Goal: Task Accomplishment & Management: Manage account settings

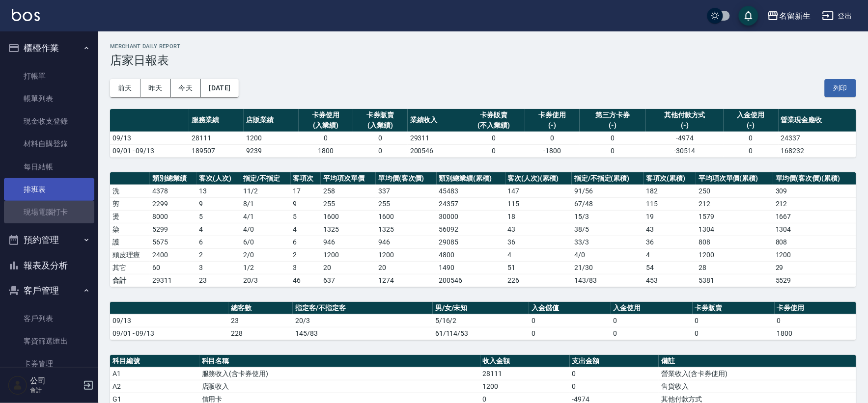
click at [71, 202] on link "現場電腦打卡" at bounding box center [49, 212] width 90 height 23
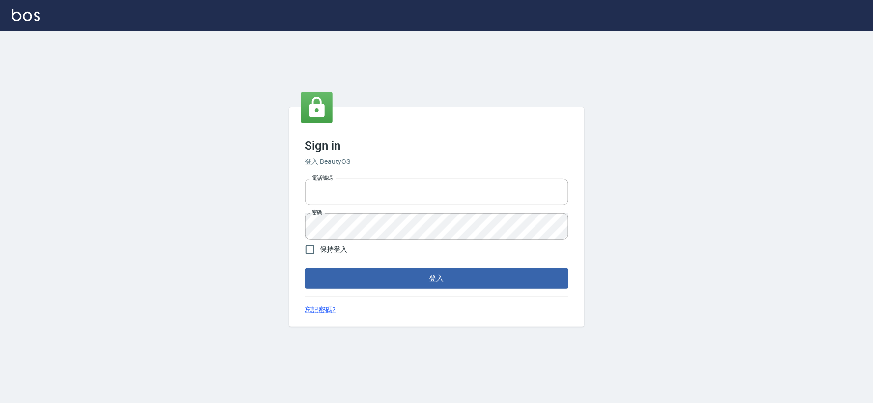
type input "034258365"
click at [419, 278] on button "登入" at bounding box center [436, 278] width 263 height 21
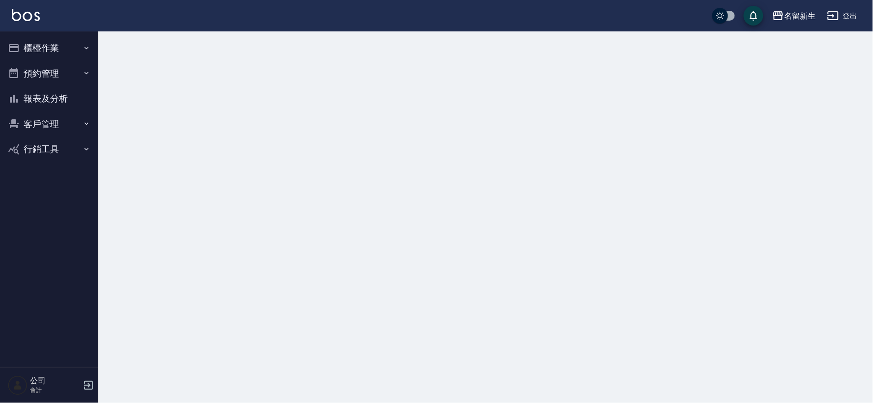
click at [60, 50] on button "櫃檯作業" at bounding box center [49, 48] width 90 height 26
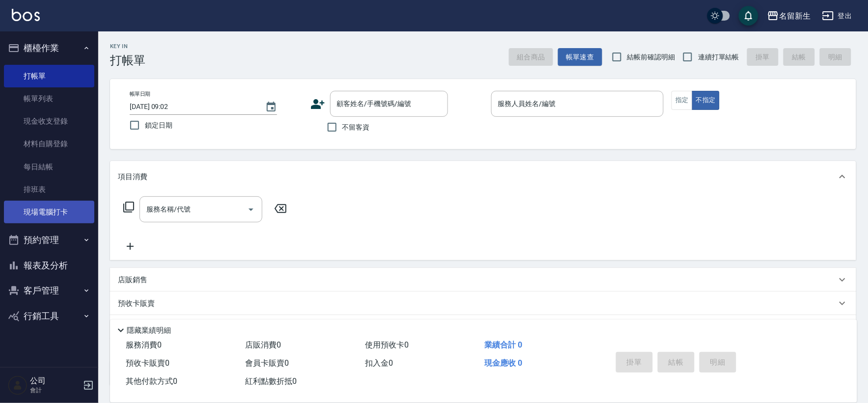
click at [67, 203] on link "現場電腦打卡" at bounding box center [49, 212] width 90 height 23
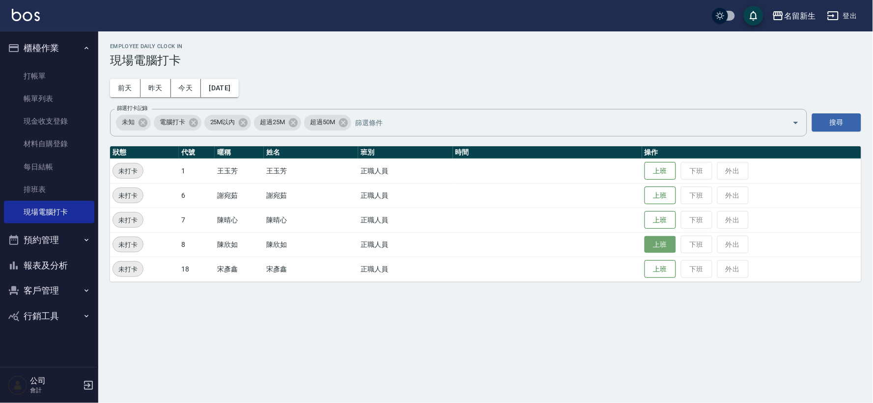
click at [661, 243] on button "上班" at bounding box center [660, 244] width 31 height 17
click at [656, 218] on button "上班" at bounding box center [660, 220] width 31 height 17
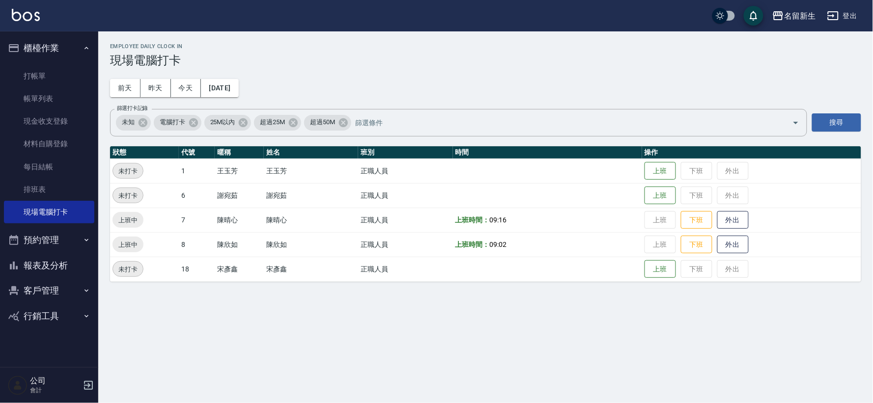
click at [362, 260] on td "正職人員" at bounding box center [405, 269] width 94 height 25
click at [666, 193] on button "上班" at bounding box center [660, 195] width 31 height 17
click at [654, 171] on button "上班" at bounding box center [660, 171] width 31 height 17
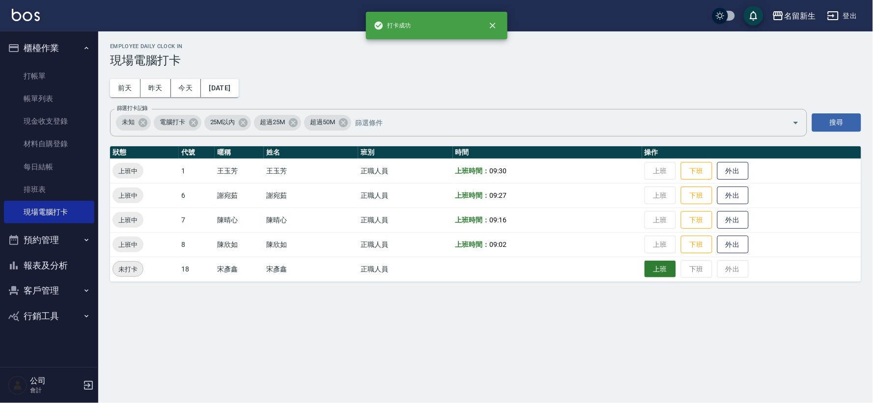
click at [661, 274] on button "上班" at bounding box center [660, 269] width 31 height 17
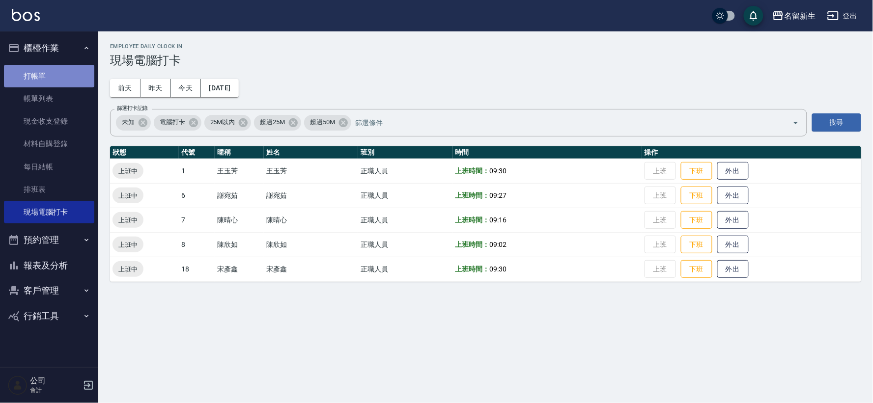
drag, startPoint x: 46, startPoint y: 85, endPoint x: 60, endPoint y: 75, distance: 17.5
drag, startPoint x: 60, startPoint y: 75, endPoint x: 488, endPoint y: 387, distance: 529.9
click at [487, 389] on div "Employee Daily Clock In 現場電腦打卡 [DATE] [DATE] [DATE] [DATE] 篩選打卡記錄 未知 電腦打卡 25M以內…" at bounding box center [436, 201] width 873 height 403
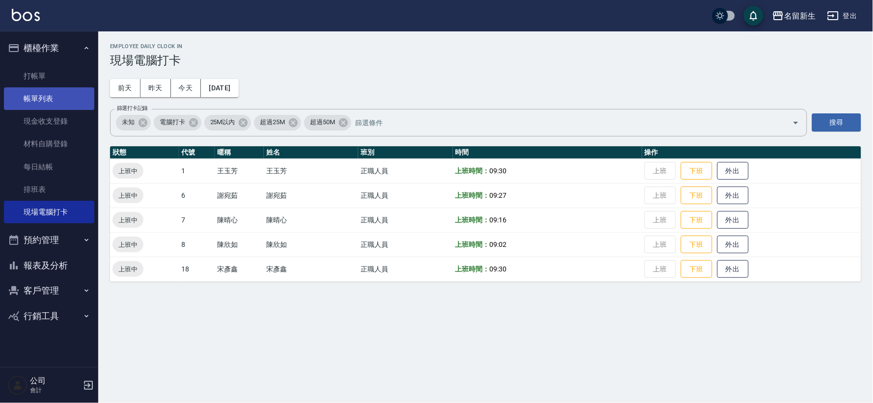
click at [71, 91] on link "帳單列表" at bounding box center [49, 98] width 90 height 23
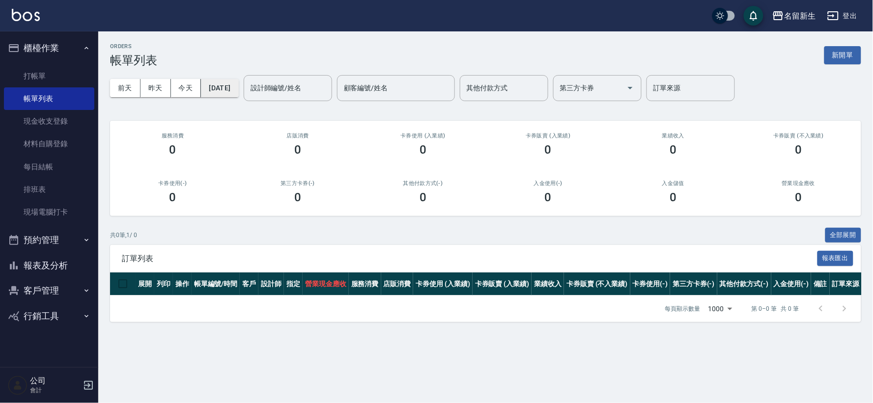
click at [238, 85] on button "[DATE]" at bounding box center [219, 88] width 37 height 18
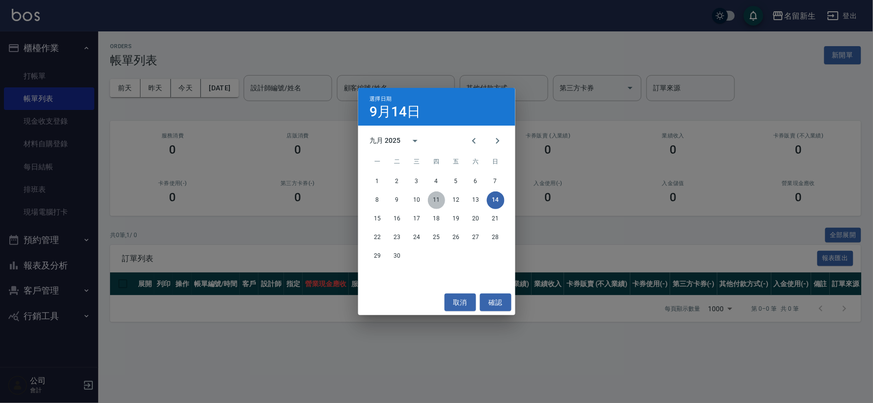
click at [435, 202] on button "11" at bounding box center [437, 201] width 18 height 18
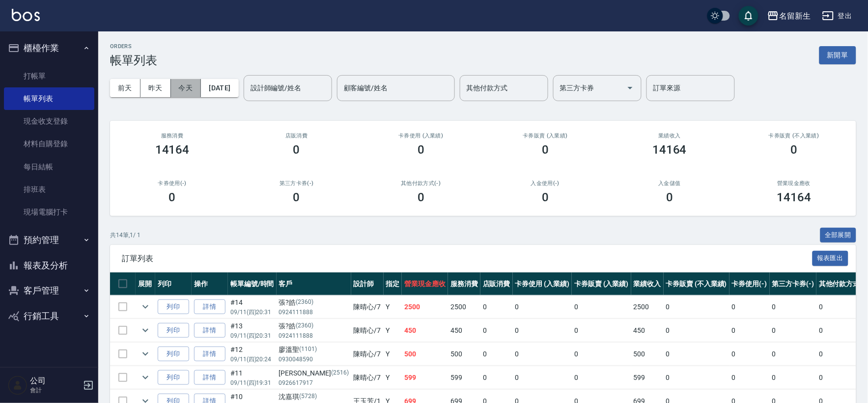
click at [186, 90] on button "今天" at bounding box center [186, 88] width 30 height 18
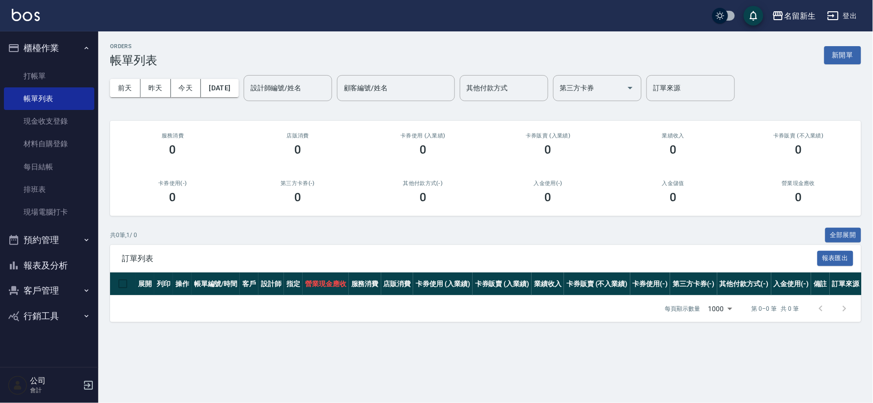
click at [64, 267] on button "報表及分析" at bounding box center [49, 266] width 90 height 26
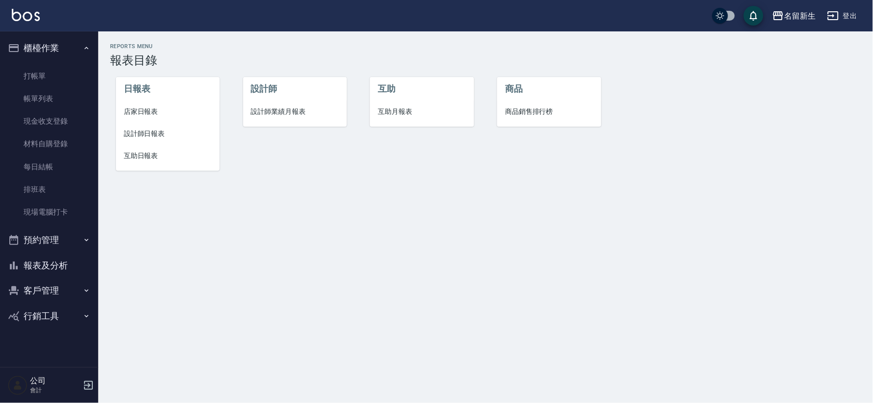
click at [413, 110] on span "互助月報表" at bounding box center [422, 112] width 88 height 10
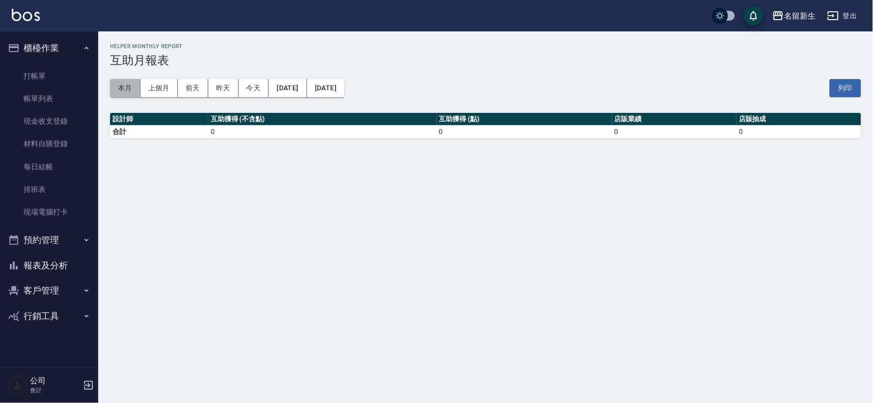
click at [131, 82] on button "本月" at bounding box center [125, 88] width 30 height 18
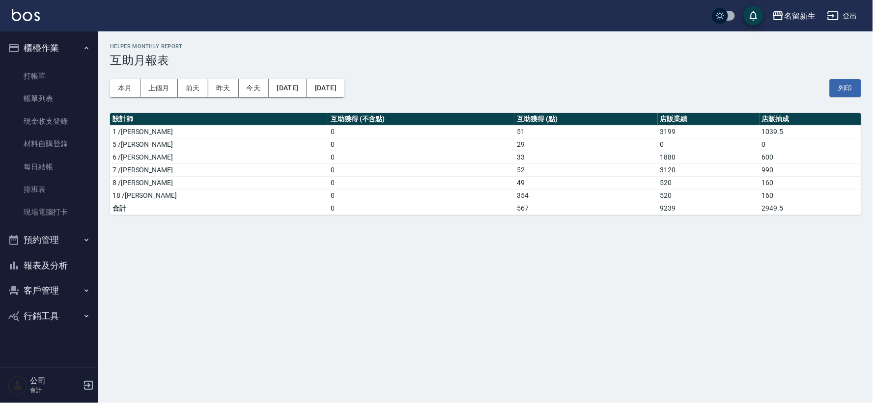
click at [53, 287] on button "客戶管理" at bounding box center [49, 291] width 90 height 26
click at [44, 317] on link "客戶列表" at bounding box center [49, 319] width 90 height 23
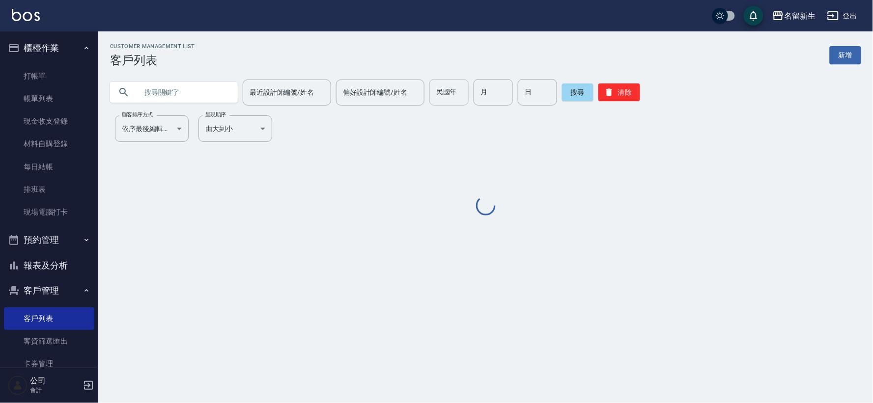
click at [439, 99] on input "民國年" at bounding box center [448, 92] width 39 height 27
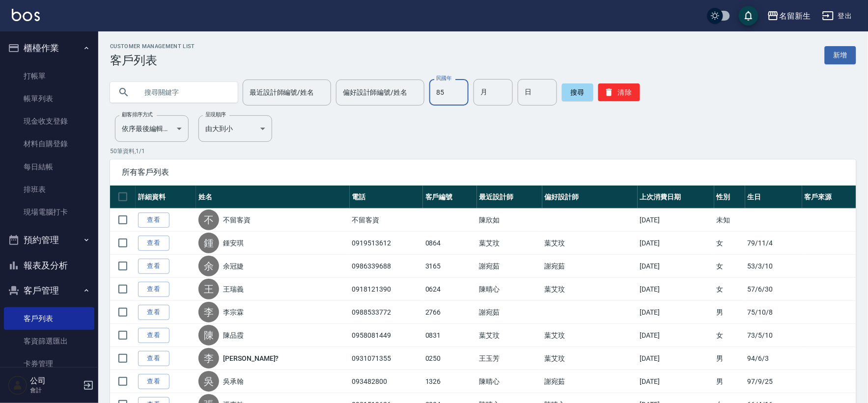
type input "85"
type input "01"
type input "02"
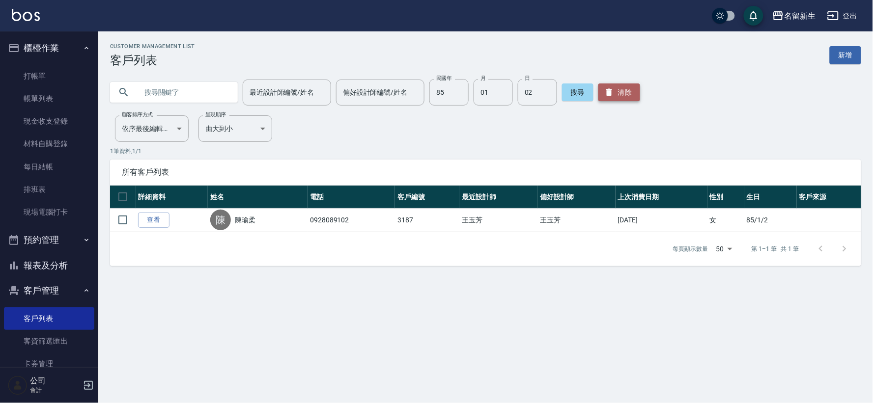
click at [626, 87] on button "清除" at bounding box center [619, 93] width 42 height 18
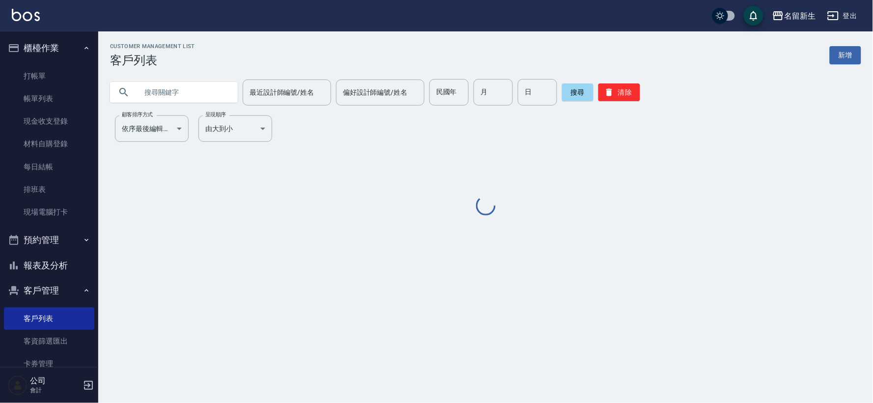
click at [182, 96] on input "text" at bounding box center [184, 92] width 92 height 27
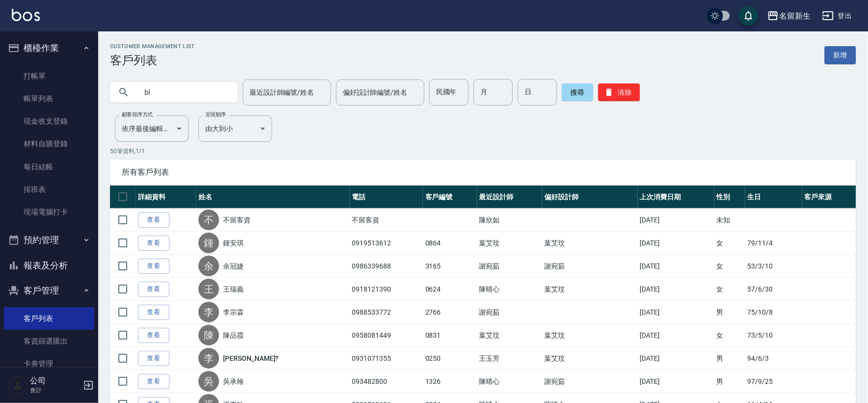
type input "b"
click at [434, 84] on div "民國年 民國年" at bounding box center [448, 92] width 39 height 27
type input "74"
type input "09"
type input "12"
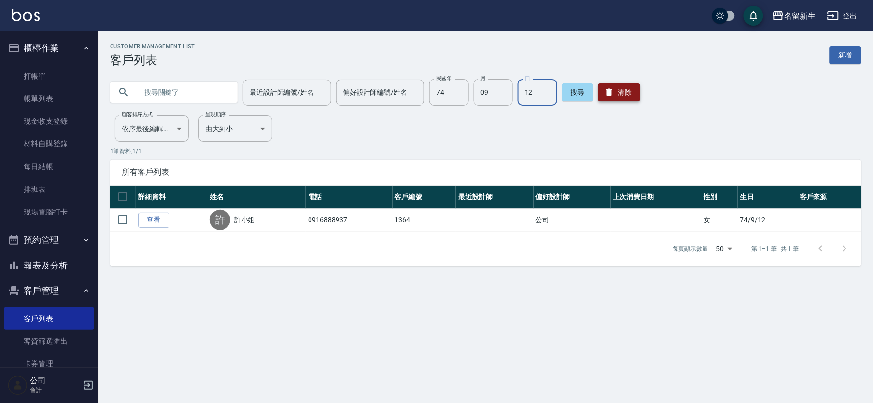
click at [630, 97] on button "清除" at bounding box center [619, 93] width 42 height 18
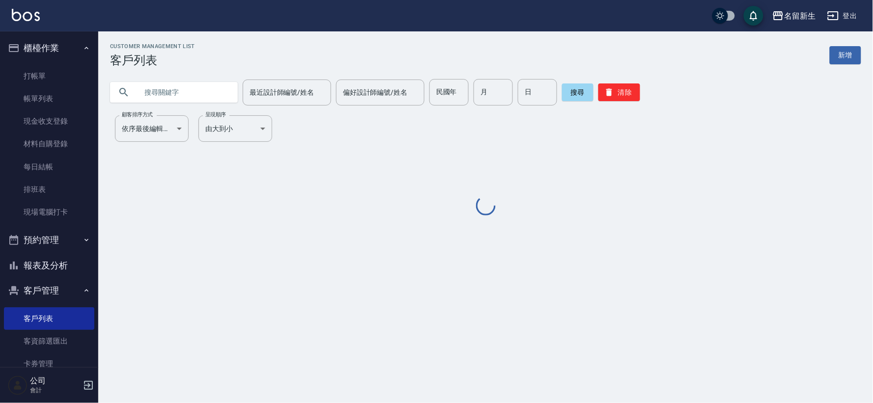
click at [168, 99] on input "text" at bounding box center [184, 92] width 92 height 27
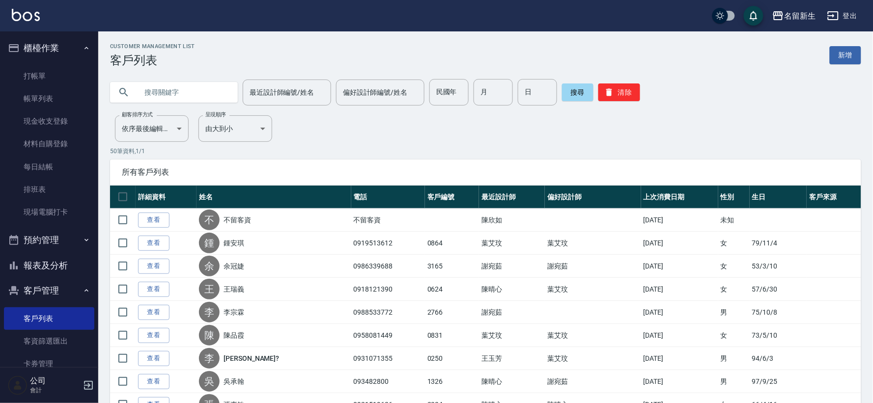
click at [179, 85] on input "text" at bounding box center [184, 92] width 92 height 27
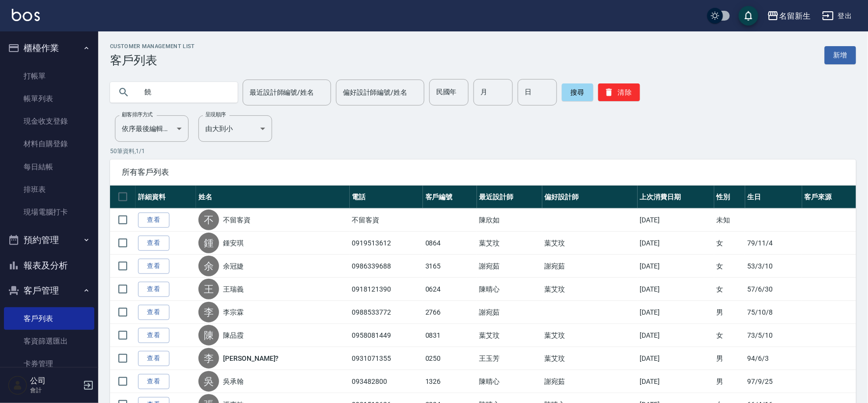
type input "饒"
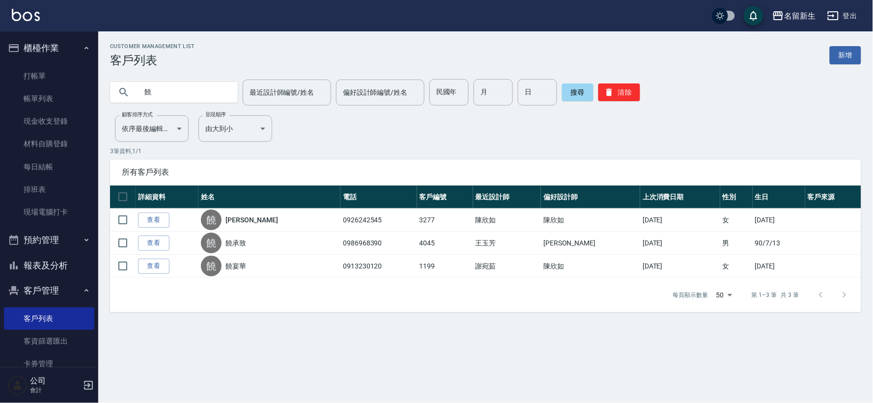
click at [190, 75] on div "饒 最近設計師編號/姓名 最近設計師編號/姓名 偏好設計師編號/姓名 偏好設計師編號/姓名 民國年 民國年 月 月 日 日 搜尋 清除" at bounding box center [479, 86] width 763 height 38
drag, startPoint x: 633, startPoint y: 90, endPoint x: 616, endPoint y: 94, distance: 17.5
click at [630, 89] on button "清除" at bounding box center [619, 93] width 42 height 18
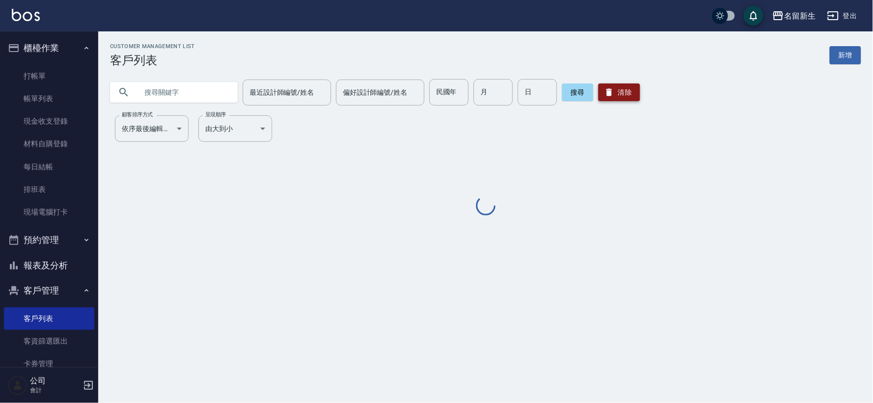
click at [616, 94] on button "清除" at bounding box center [619, 93] width 42 height 18
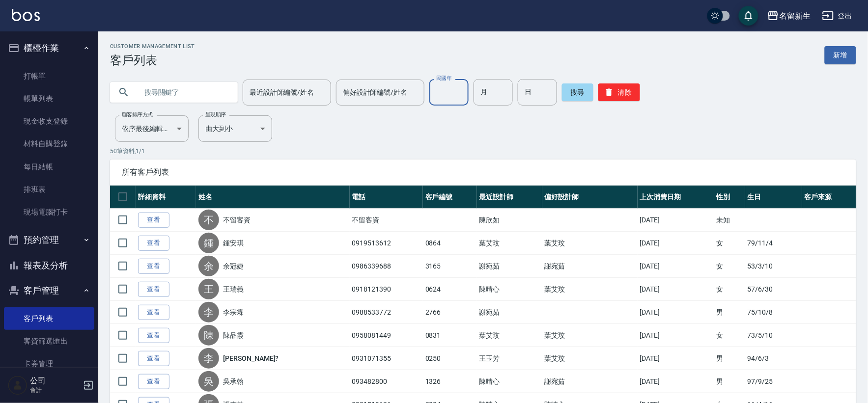
click at [432, 92] on input "民國年" at bounding box center [448, 92] width 39 height 27
type input "98"
type input "08"
type input "24"
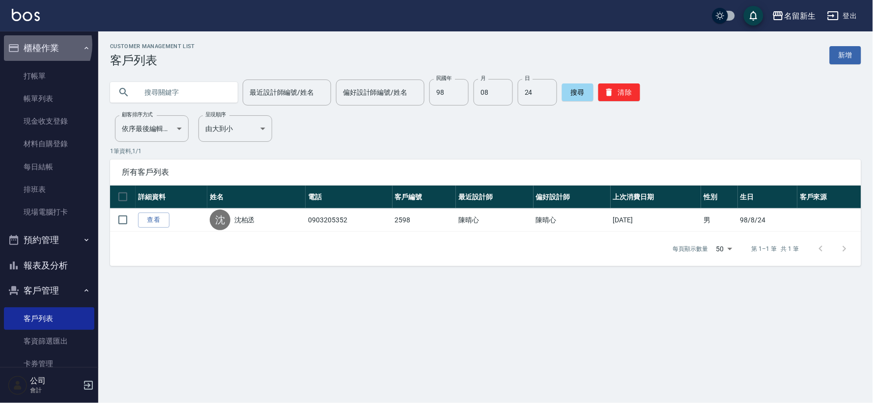
click at [35, 45] on button "櫃檯作業" at bounding box center [49, 48] width 90 height 26
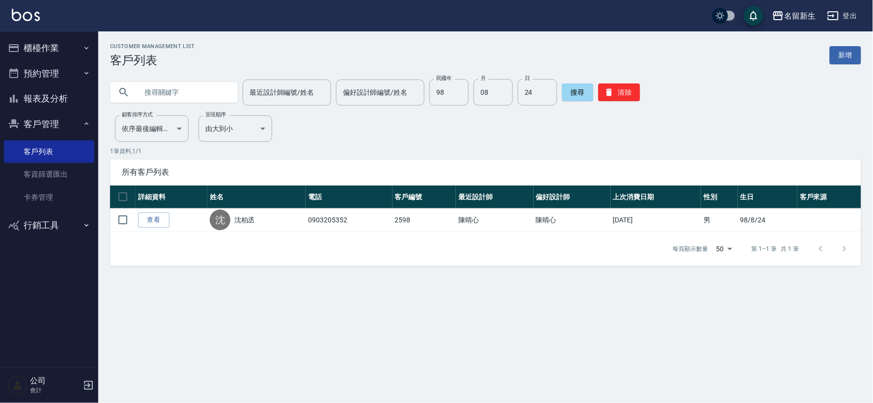
click at [45, 126] on button "客戶管理" at bounding box center [49, 125] width 90 height 26
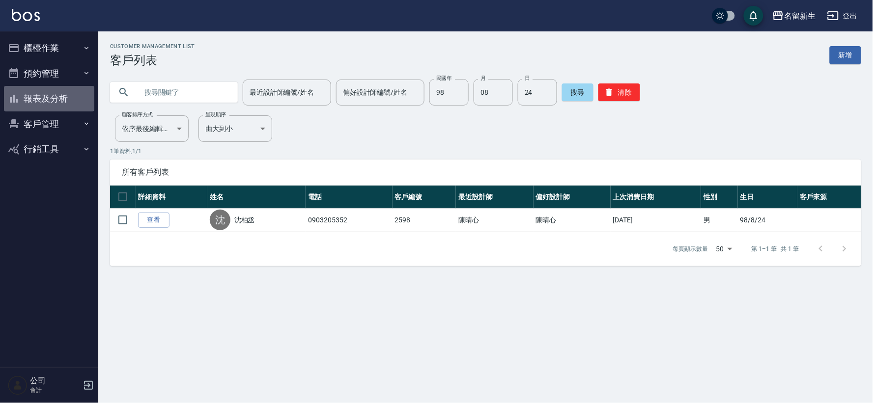
click at [46, 105] on button "報表及分析" at bounding box center [49, 99] width 90 height 26
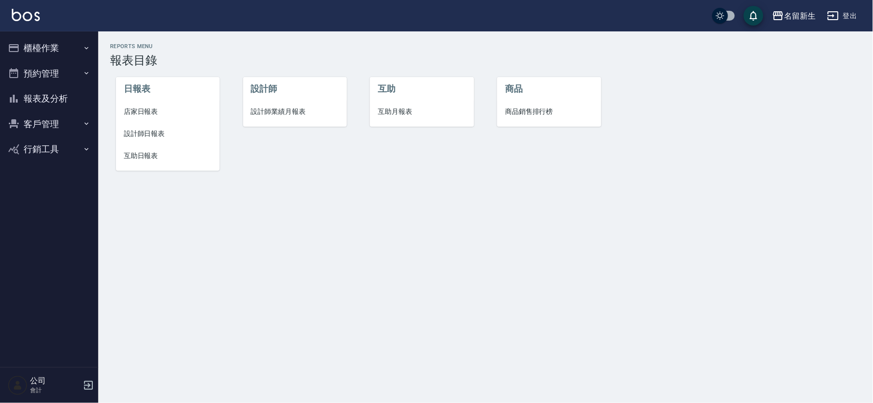
click at [151, 131] on span "設計師日報表" at bounding box center [168, 134] width 88 height 10
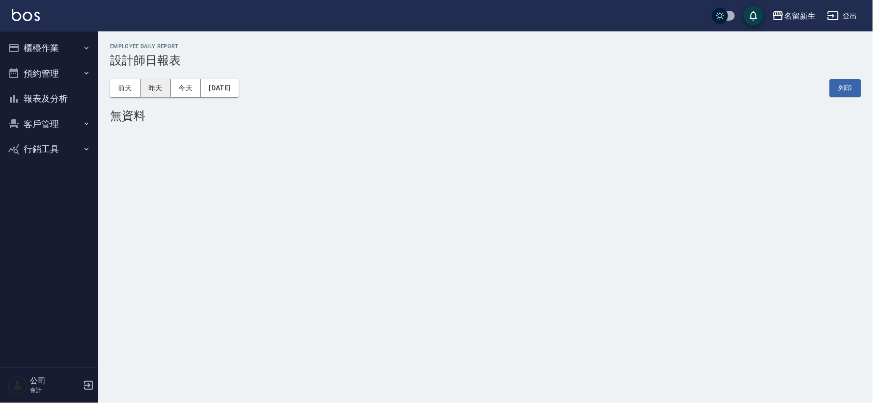
click at [153, 93] on button "昨天" at bounding box center [156, 88] width 30 height 18
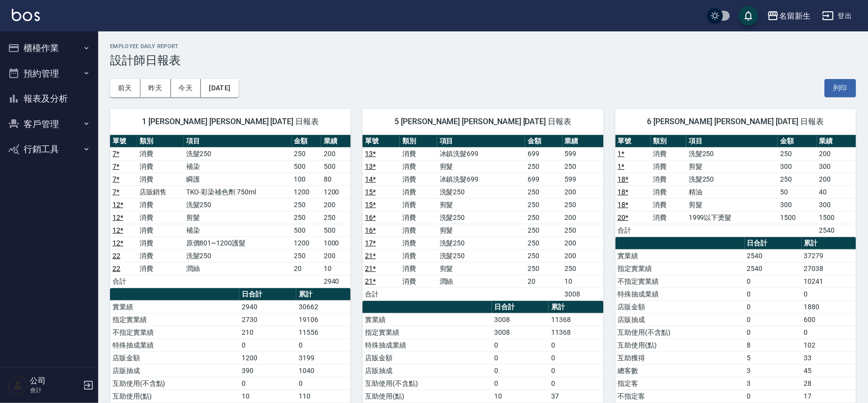
click at [40, 95] on button "報表及分析" at bounding box center [49, 99] width 90 height 26
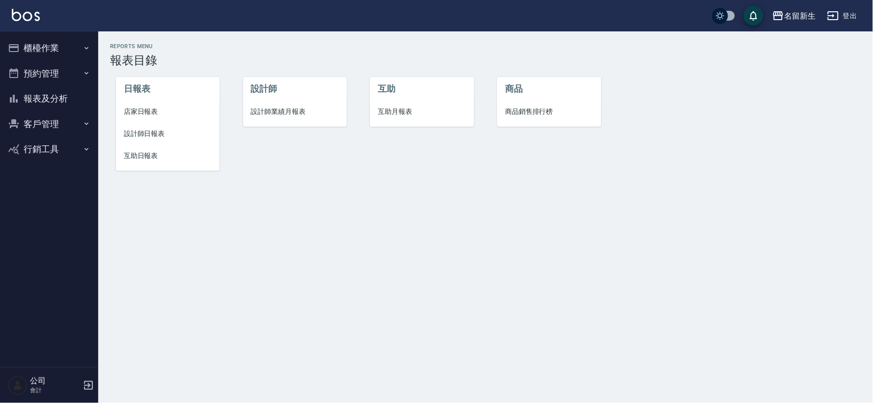
click at [277, 116] on span "設計師業績月報表" at bounding box center [295, 112] width 88 height 10
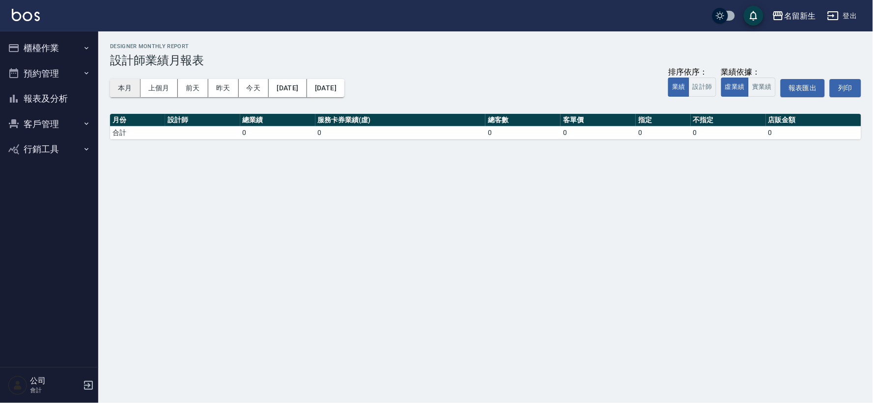
click at [128, 90] on button "本月" at bounding box center [125, 88] width 30 height 18
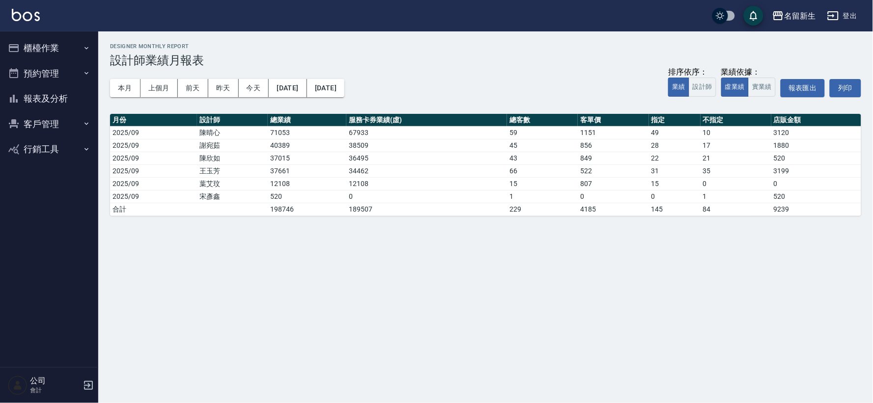
click at [40, 119] on button "客戶管理" at bounding box center [49, 125] width 90 height 26
click at [46, 144] on link "客戶列表" at bounding box center [49, 152] width 90 height 23
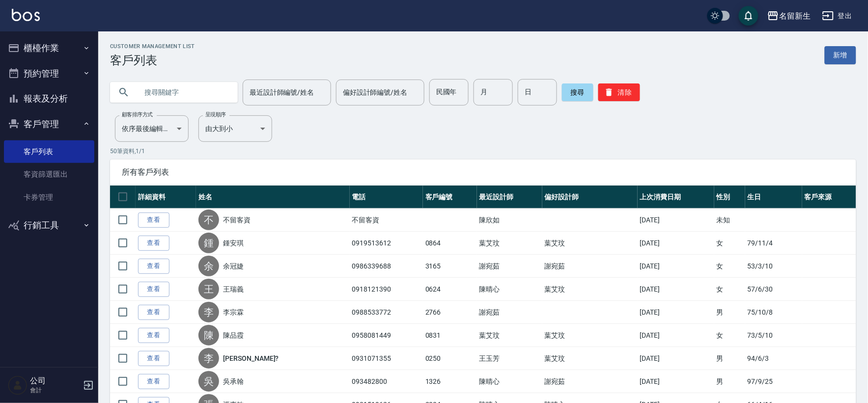
click at [38, 126] on button "客戶管理" at bounding box center [49, 125] width 90 height 26
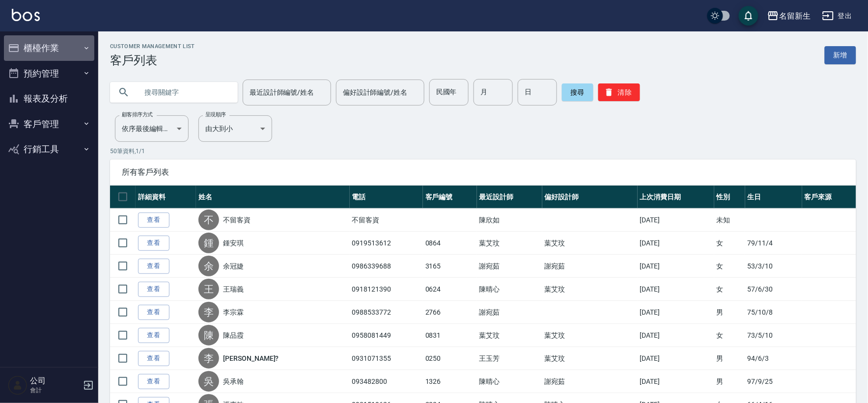
click at [36, 47] on button "櫃檯作業" at bounding box center [49, 48] width 90 height 26
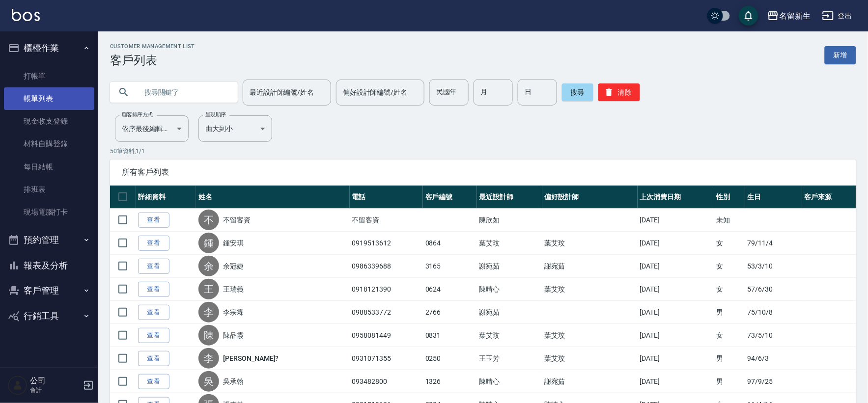
click at [58, 99] on link "帳單列表" at bounding box center [49, 98] width 90 height 23
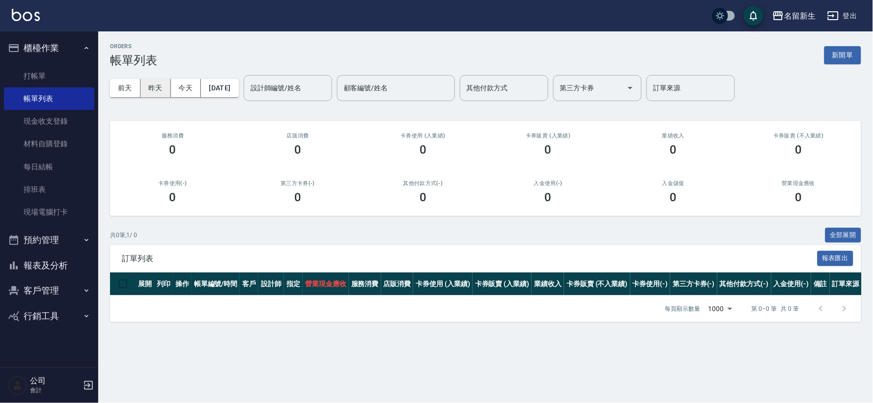
click at [156, 89] on button "昨天" at bounding box center [156, 88] width 30 height 18
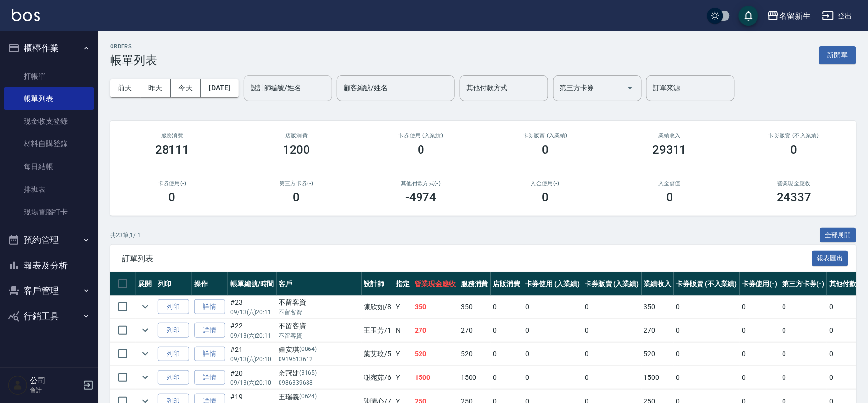
click at [307, 83] on div "設計師編號/姓名 設計師編號/姓名" at bounding box center [288, 88] width 88 height 26
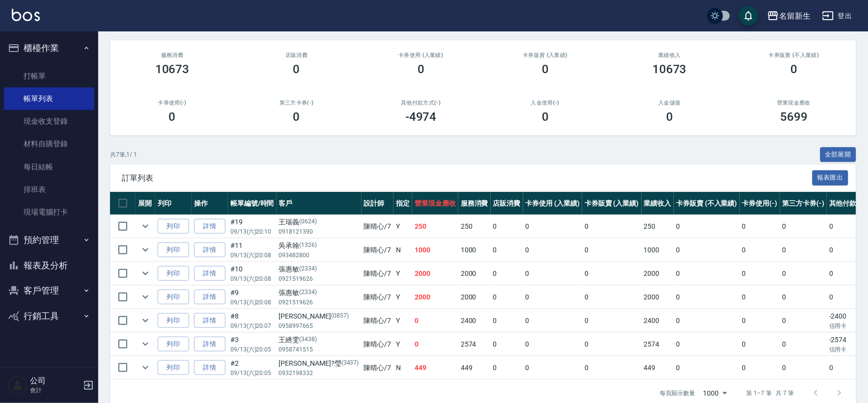
scroll to position [105, 0]
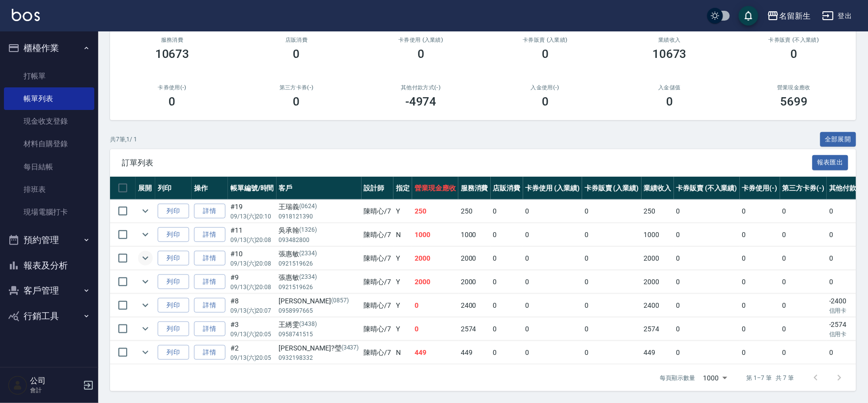
type input "[PERSON_NAME]-7"
click at [141, 253] on icon "expand row" at bounding box center [146, 259] width 12 height 12
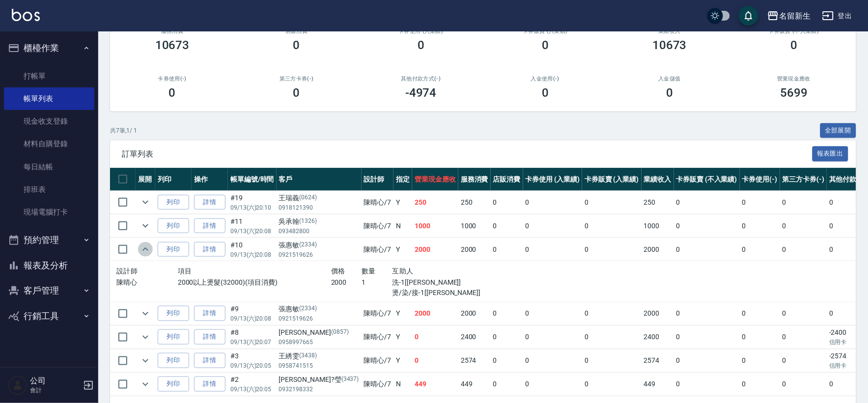
click at [141, 250] on icon "expand row" at bounding box center [146, 250] width 12 height 12
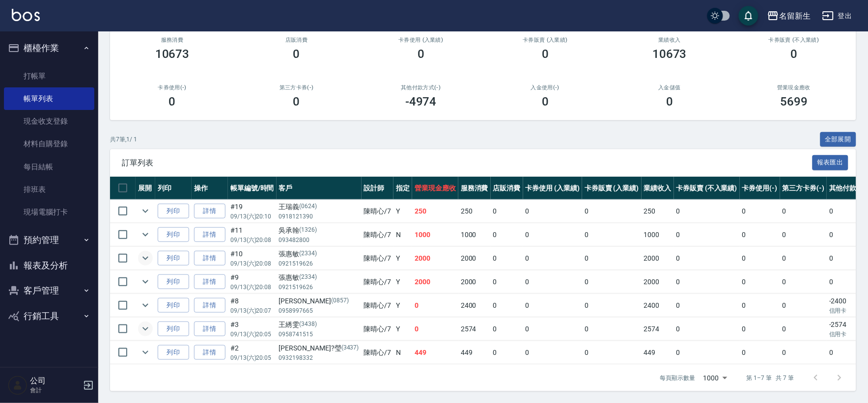
click at [146, 328] on icon "expand row" at bounding box center [145, 329] width 6 height 3
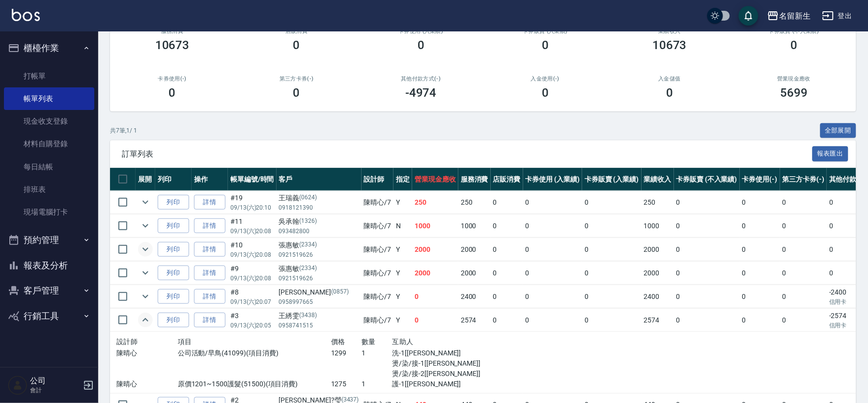
click at [50, 44] on button "櫃檯作業" at bounding box center [49, 48] width 90 height 26
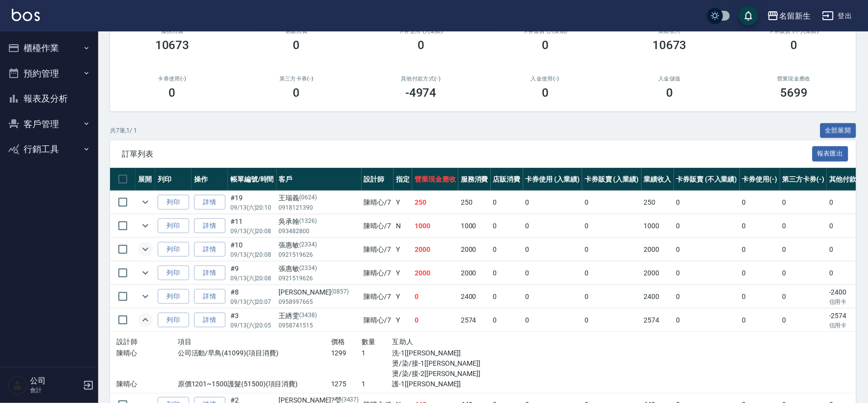
click at [51, 97] on button "報表及分析" at bounding box center [49, 99] width 90 height 26
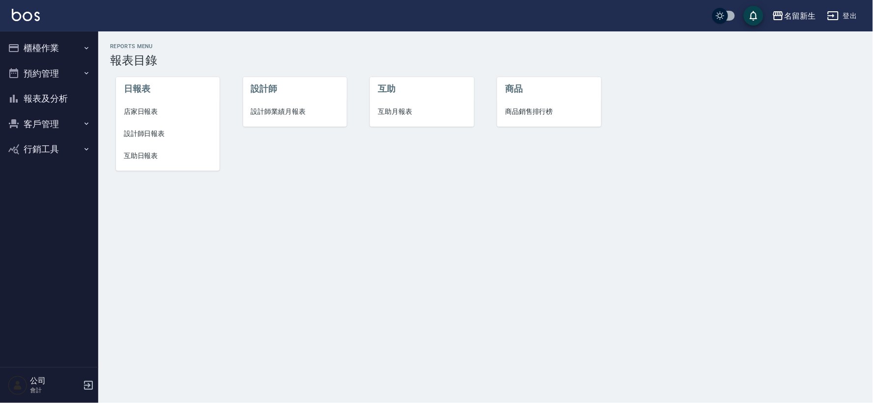
click at [406, 111] on span "互助月報表" at bounding box center [422, 112] width 88 height 10
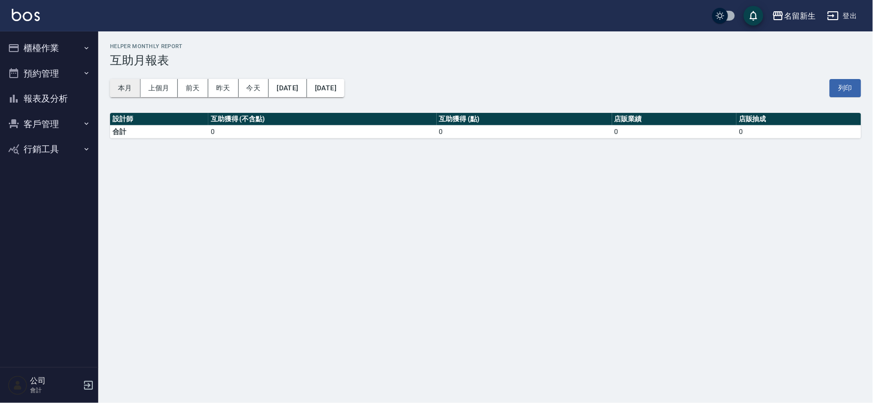
click at [123, 85] on button "本月" at bounding box center [125, 88] width 30 height 18
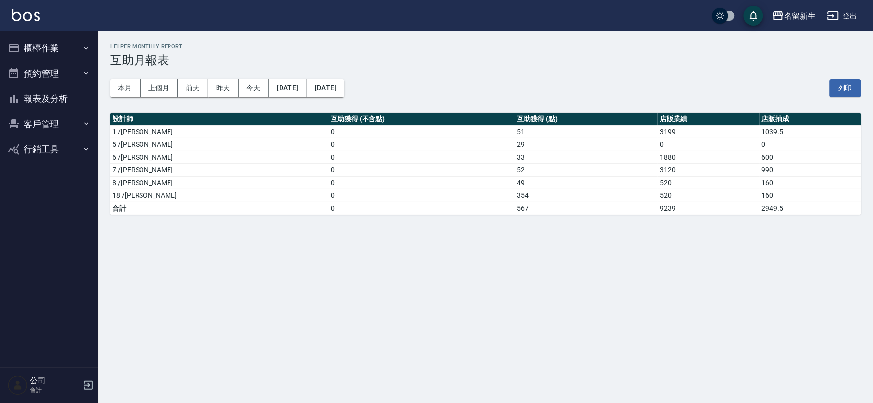
click at [58, 116] on button "客戶管理" at bounding box center [49, 125] width 90 height 26
drag, startPoint x: 62, startPoint y: 155, endPoint x: 258, endPoint y: 5, distance: 247.0
click at [62, 156] on link "客戶列表" at bounding box center [49, 152] width 90 height 23
